Goal: Share content

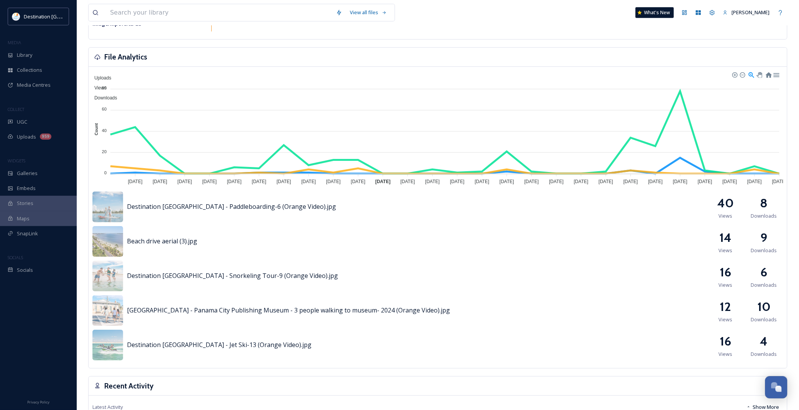
scroll to position [167, 0]
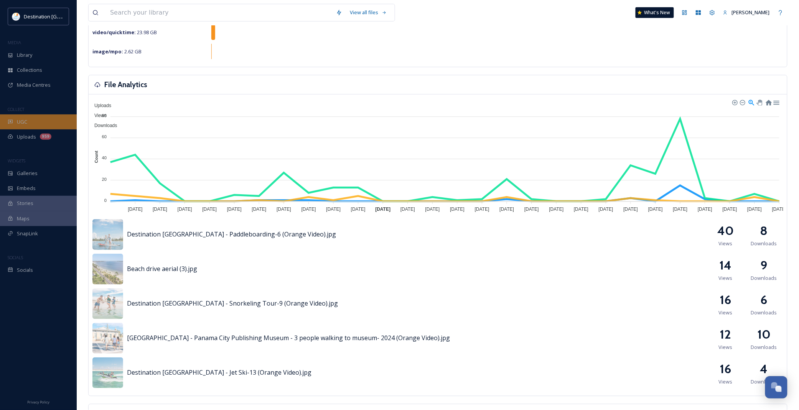
click at [30, 123] on div "UGC" at bounding box center [38, 121] width 77 height 15
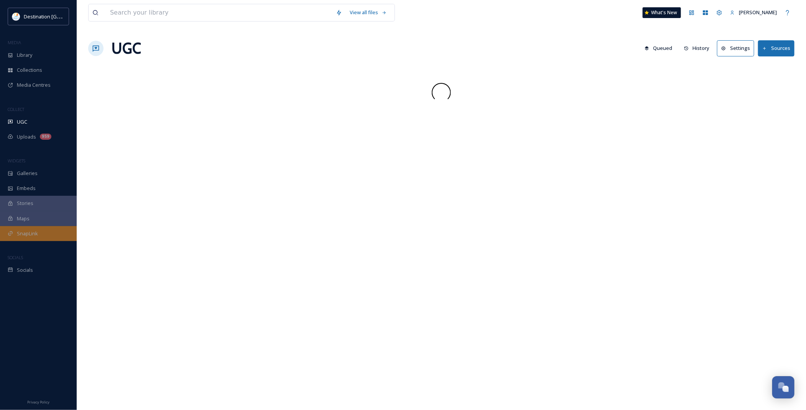
click at [42, 231] on div "SnapLink" at bounding box center [38, 233] width 77 height 15
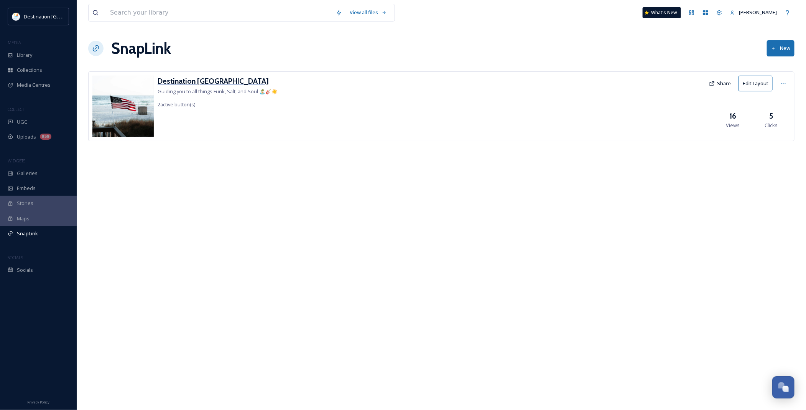
click at [189, 76] on h3 "Destination [GEOGRAPHIC_DATA]" at bounding box center [218, 81] width 120 height 11
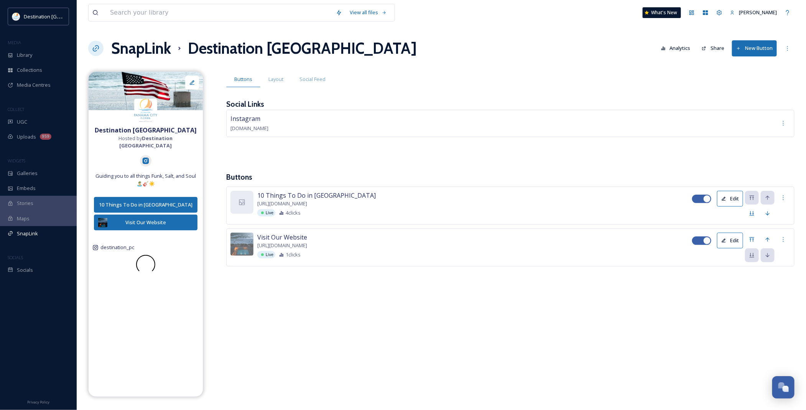
click at [438, 149] on div "Instagram snapsea.io" at bounding box center [510, 135] width 568 height 50
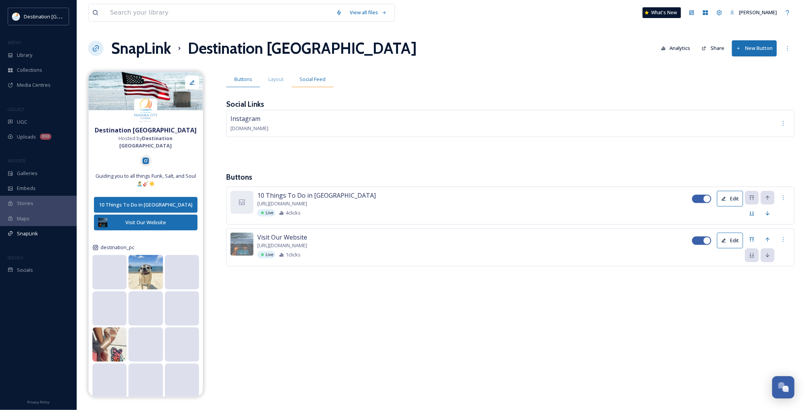
click at [317, 79] on span "Social Feed" at bounding box center [313, 79] width 26 height 7
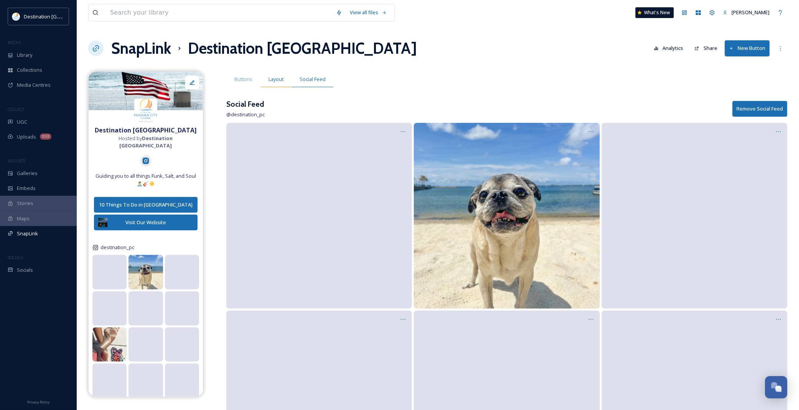
click at [286, 81] on div "Layout" at bounding box center [275, 79] width 31 height 16
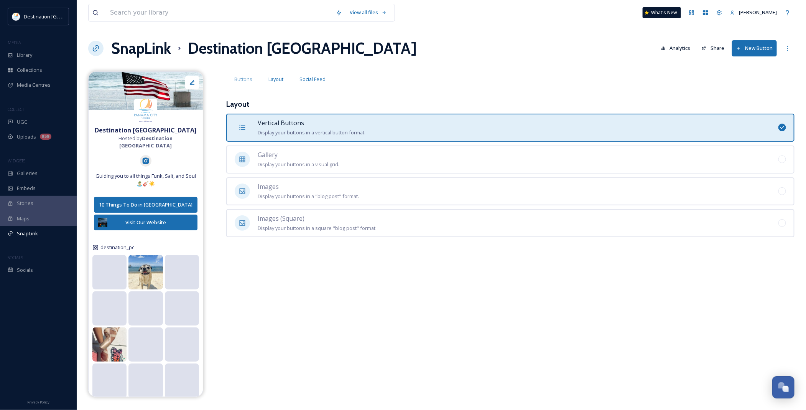
click at [313, 83] on span "Social Feed" at bounding box center [313, 79] width 26 height 7
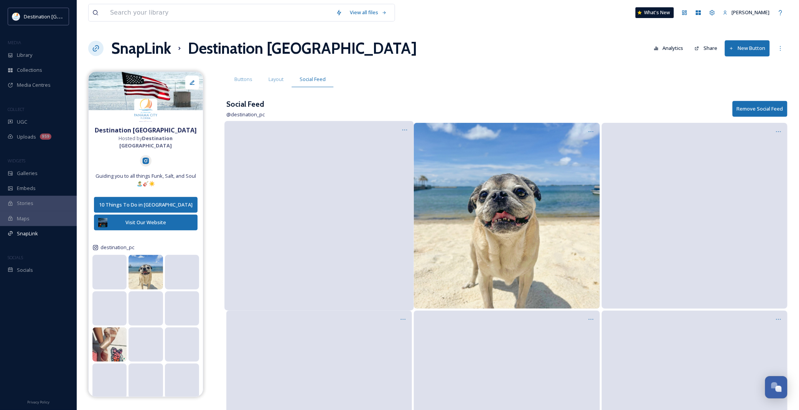
click at [378, 186] on video at bounding box center [318, 215] width 117 height 59
click at [267, 82] on div "Layout" at bounding box center [275, 79] width 31 height 16
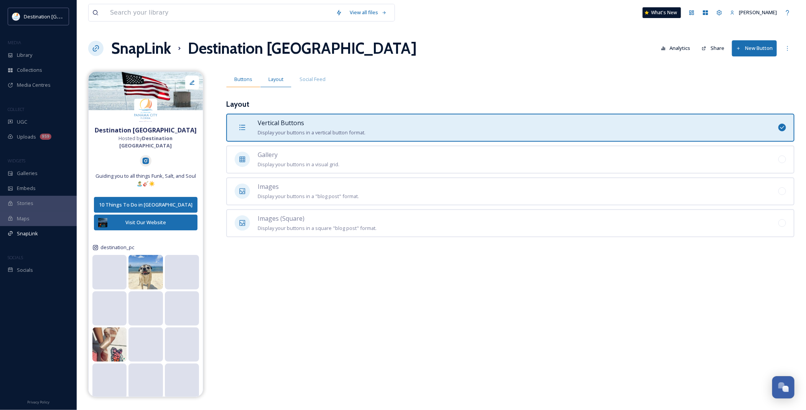
click at [242, 81] on span "Buttons" at bounding box center [243, 79] width 18 height 7
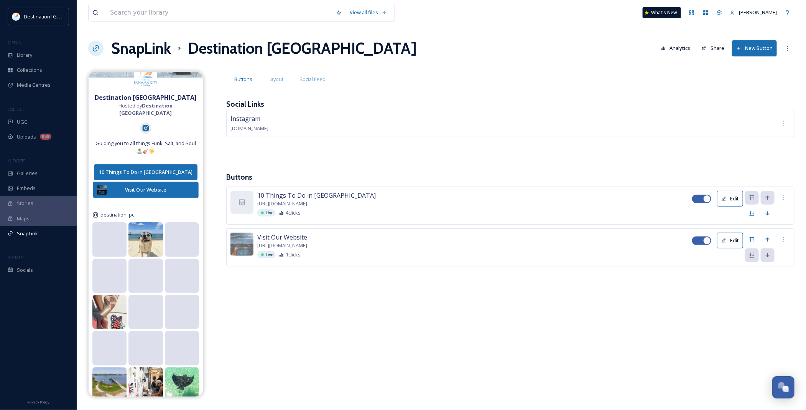
scroll to position [48, 0]
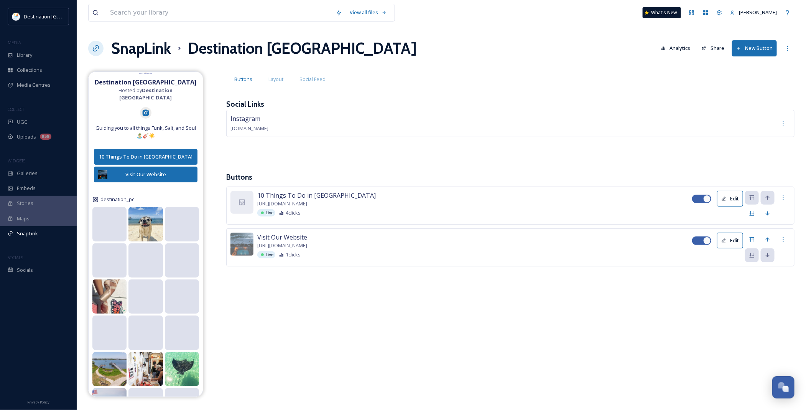
click at [144, 110] on icon at bounding box center [146, 113] width 7 height 7
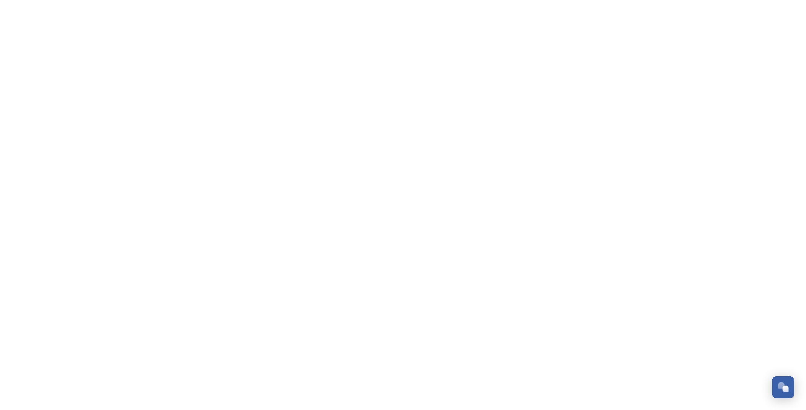
scroll to position [370, 0]
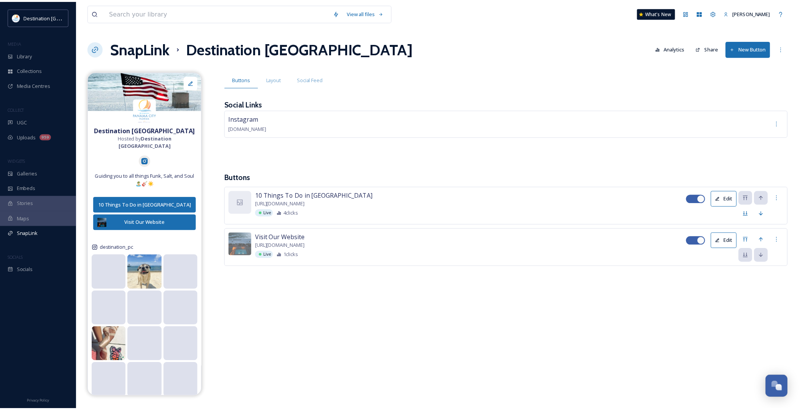
scroll to position [370, 0]
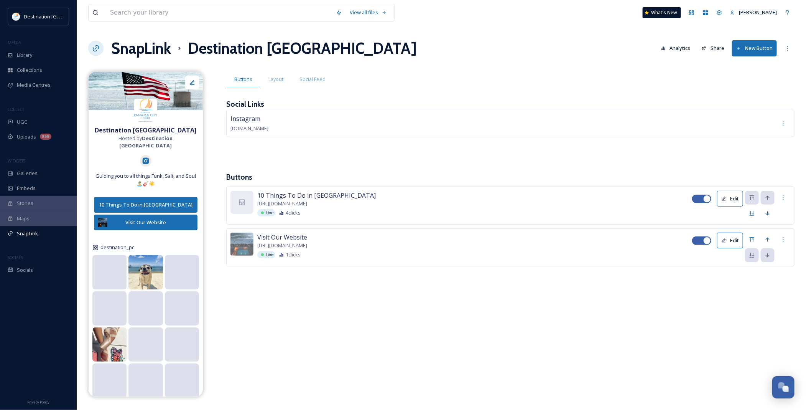
click at [718, 49] on button "Share" at bounding box center [713, 48] width 30 height 15
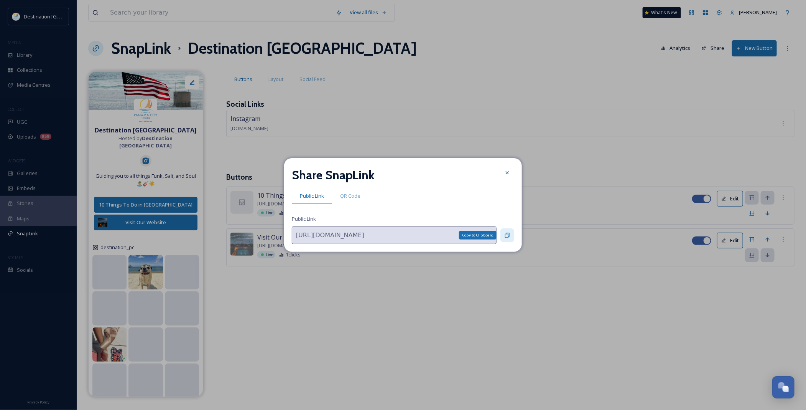
click at [507, 236] on icon at bounding box center [507, 235] width 6 height 6
click at [507, 173] on icon at bounding box center [507, 172] width 3 height 3
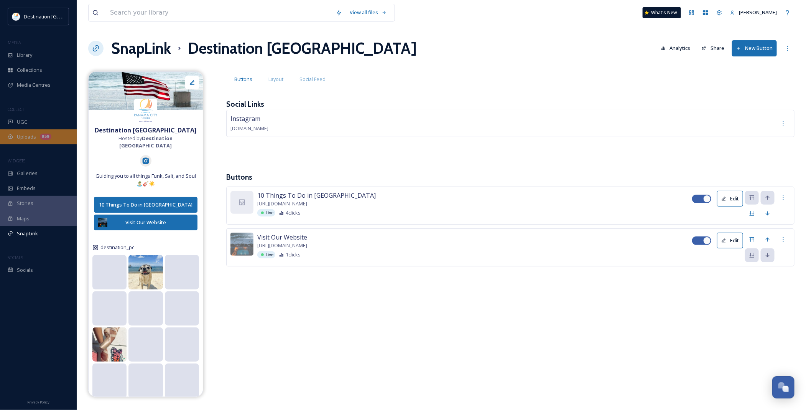
click at [33, 137] on span "Uploads" at bounding box center [26, 136] width 19 height 7
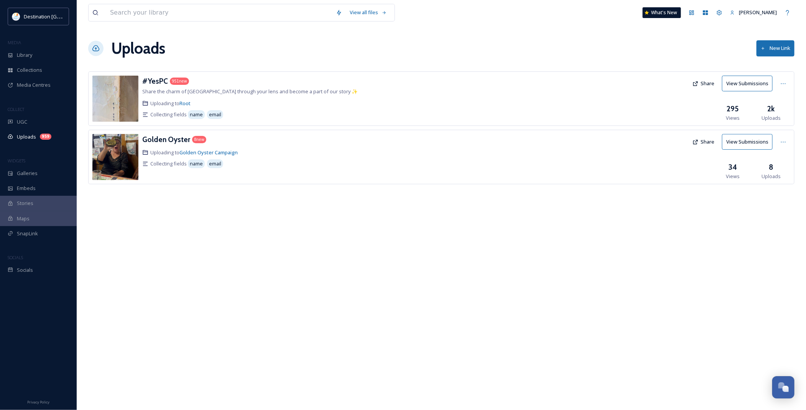
click at [705, 85] on button "Share" at bounding box center [704, 83] width 30 height 15
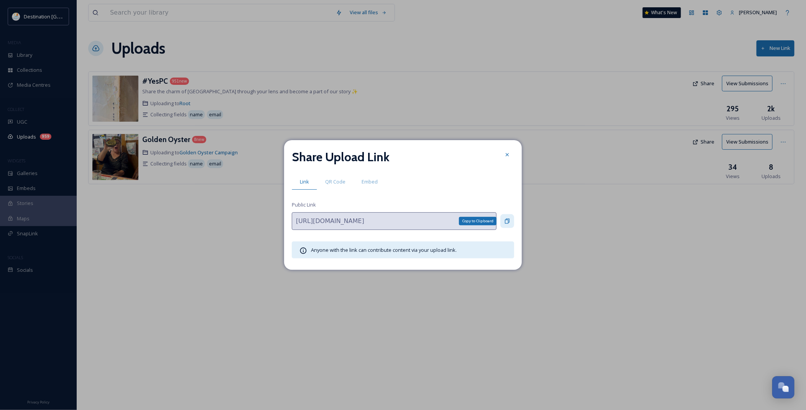
click at [507, 221] on icon at bounding box center [507, 221] width 6 height 6
click at [511, 154] on div at bounding box center [507, 155] width 14 height 14
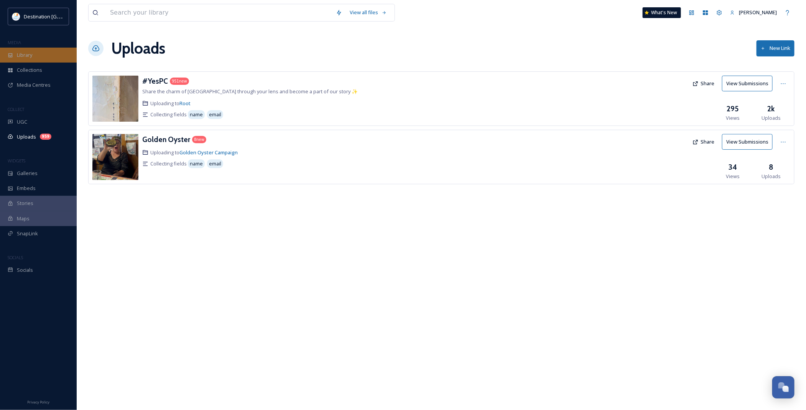
click at [49, 50] on div "Library" at bounding box center [38, 55] width 77 height 15
